Goal: Contribute content

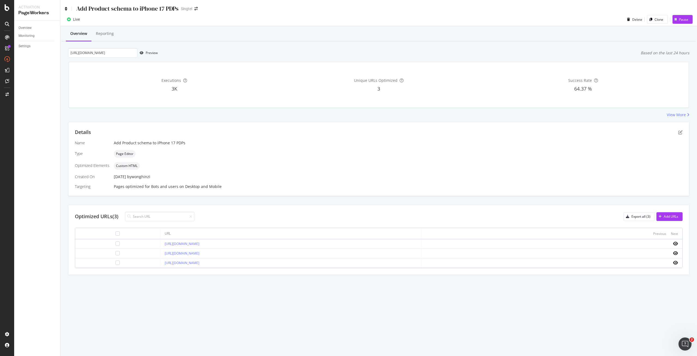
drag, startPoint x: 0, startPoint y: 0, endPoint x: 65, endPoint y: 8, distance: 65.9
click at [65, 8] on icon at bounding box center [66, 9] width 2 height 4
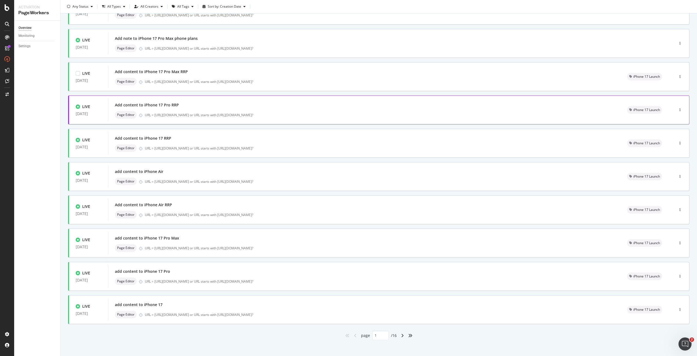
scroll to position [54, 0]
click at [205, 114] on div "URL = [URL][DOMAIN_NAME] or URL starts with [URL][DOMAIN_NAME]?" at bounding box center [379, 114] width 469 height 5
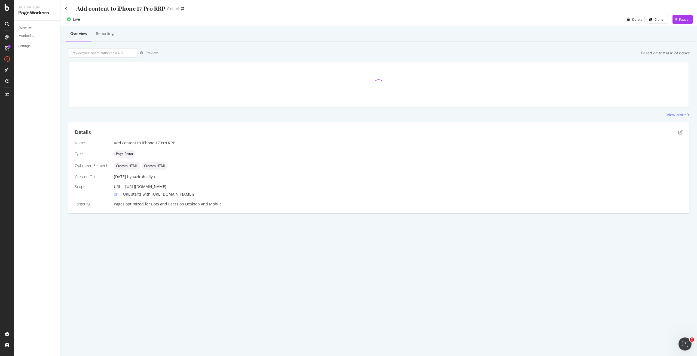
click at [680, 135] on div "Details" at bounding box center [379, 132] width 608 height 7
click at [680, 134] on icon "pen-to-square" at bounding box center [681, 132] width 4 height 4
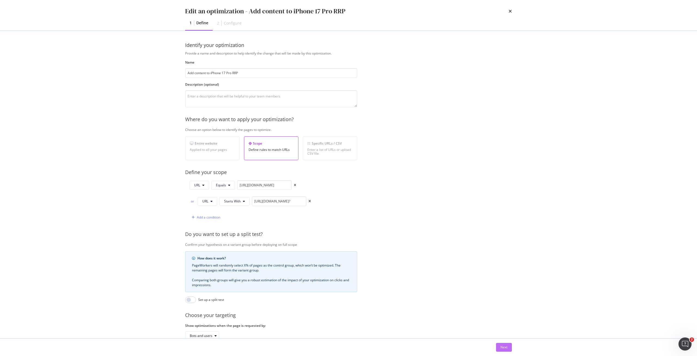
click at [505, 348] on div "Next" at bounding box center [504, 346] width 7 height 5
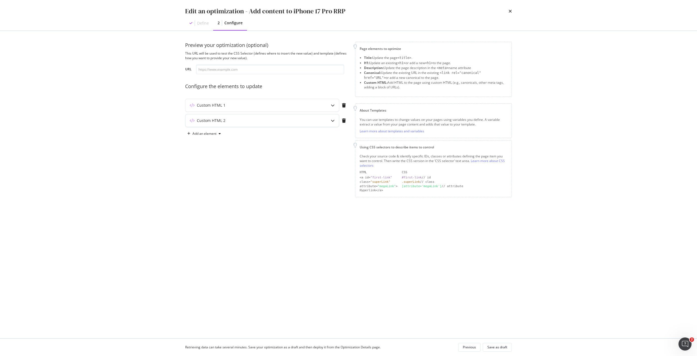
click at [292, 123] on div "Custom HTML 2" at bounding box center [252, 120] width 132 height 5
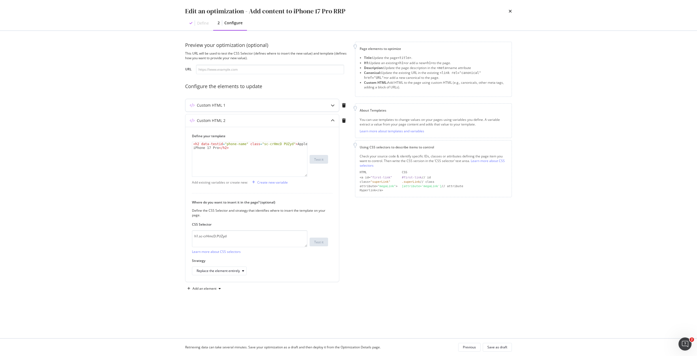
click at [296, 109] on div "Custom HTML 1" at bounding box center [263, 105] width 154 height 13
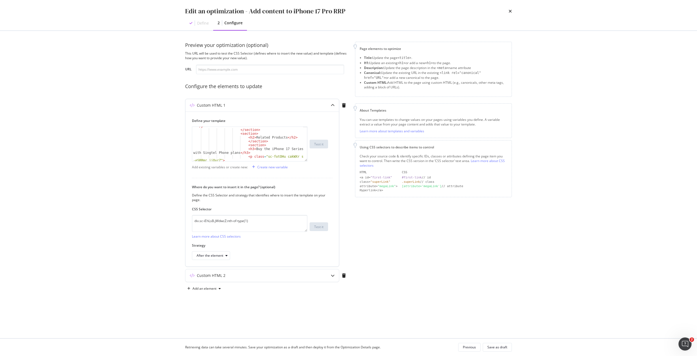
scroll to position [441, 0]
click at [244, 138] on div "</ p > </ section > < section > < h2 > Related Products </ h2 > </ section > < …" at bounding box center [247, 147] width 111 height 46
click at [269, 151] on div "< b > iPhone 17 Pro </ b > | < a href = "[URL] .[DOMAIN_NAME][URL] -max" class …" at bounding box center [247, 146] width 111 height 42
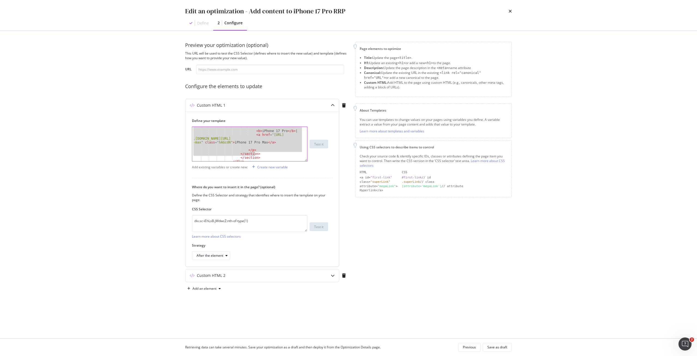
click at [271, 153] on div "< b > iPhone 17 Pro </ b > | < a href = "[URL] .[DOMAIN_NAME][URL] -max" class …" at bounding box center [247, 146] width 111 height 42
click at [268, 148] on div "< b > iPhone 17 Pro </ b > | < a href = "[URL] .[DOMAIN_NAME][URL] -max" class …" at bounding box center [247, 144] width 111 height 34
click at [256, 151] on div "< b > iPhone 17 Pro </ b > | < a href = "[URL] .[DOMAIN_NAME][URL] -max" class …" at bounding box center [247, 146] width 111 height 42
type textarea "</p>"
click at [510, 12] on icon "times" at bounding box center [510, 11] width 3 height 4
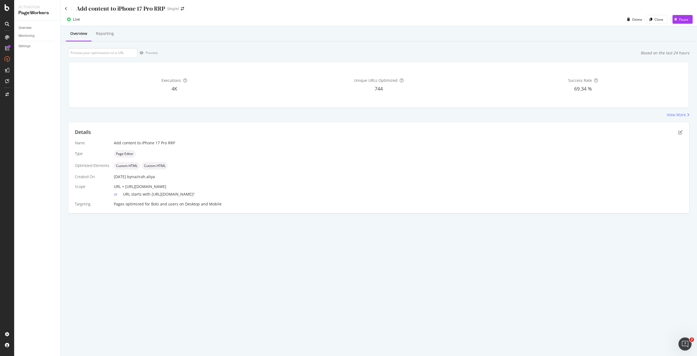
click at [65, 11] on div "Add content to iPhone 17 Pro RRP" at bounding box center [115, 8] width 100 height 8
click at [68, 8] on div "Add content to iPhone 17 Pro RRP" at bounding box center [115, 8] width 100 height 8
click at [66, 8] on icon at bounding box center [66, 9] width 2 height 4
